Goal: Task Accomplishment & Management: Manage account settings

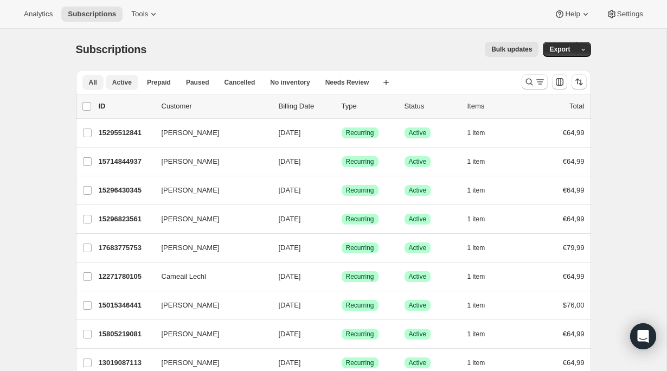
click at [127, 84] on span "Active" at bounding box center [122, 82] width 20 height 9
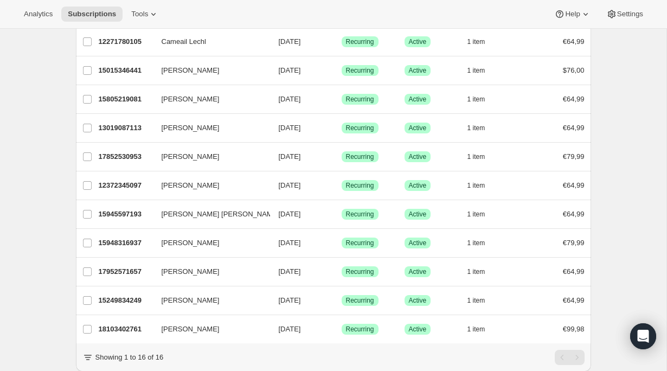
scroll to position [268, 0]
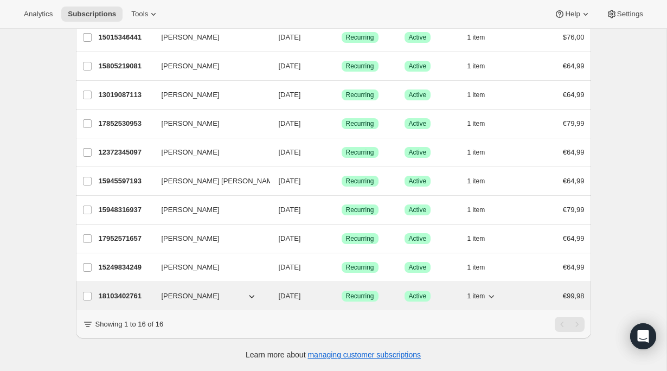
click at [138, 298] on p "18103402761" at bounding box center [126, 296] width 54 height 11
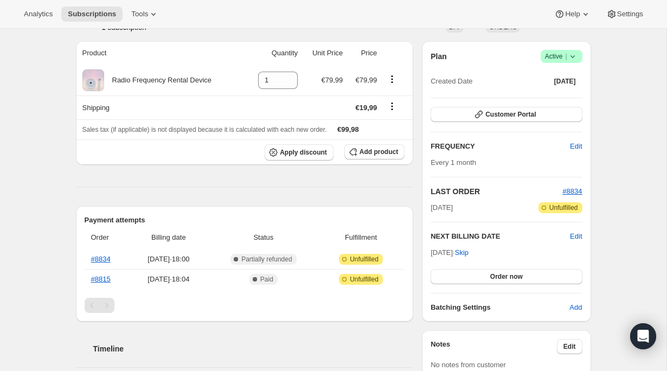
scroll to position [92, 0]
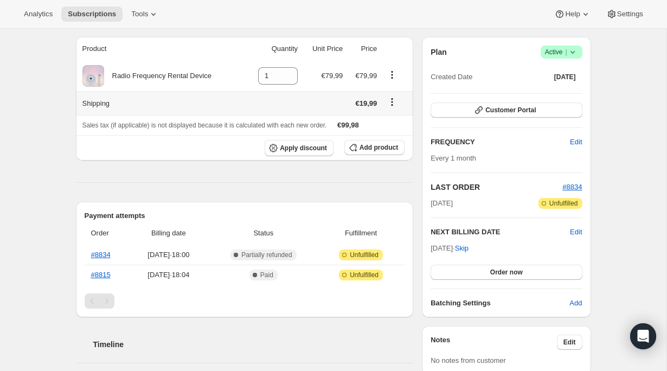
click at [392, 102] on icon "Shipping actions" at bounding box center [392, 102] width 11 height 11
click at [389, 123] on span "Edit shipping rate" at bounding box center [391, 123] width 54 height 8
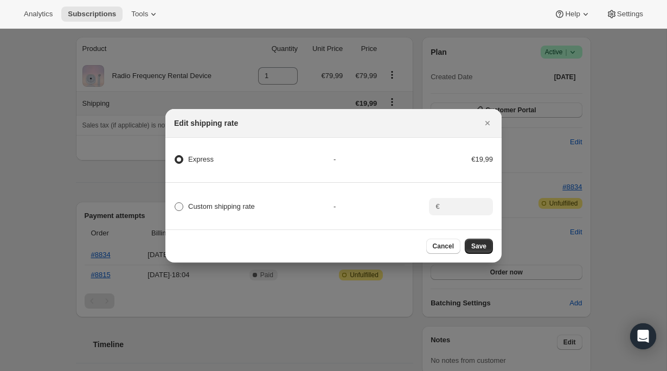
click at [182, 206] on span ":rb5:" at bounding box center [179, 206] width 9 height 9
click at [175, 203] on input "Custom shipping rate" at bounding box center [175, 202] width 1 height 1
radio input "true"
radio input "false"
click at [471, 207] on input ":rb5:" at bounding box center [460, 206] width 34 height 17
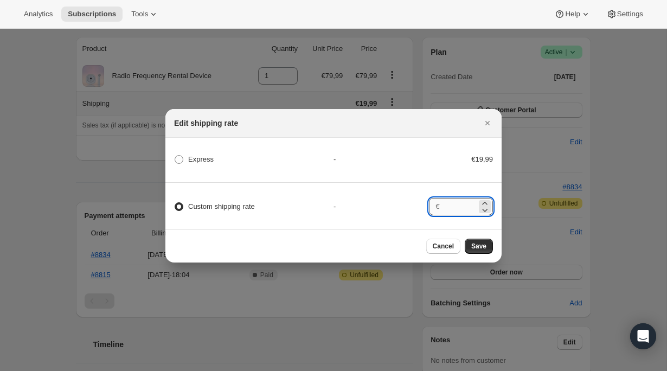
type input "0"
type input "0.00"
click at [480, 244] on span "Save" at bounding box center [478, 246] width 15 height 9
